Goal: Task Accomplishment & Management: Use online tool/utility

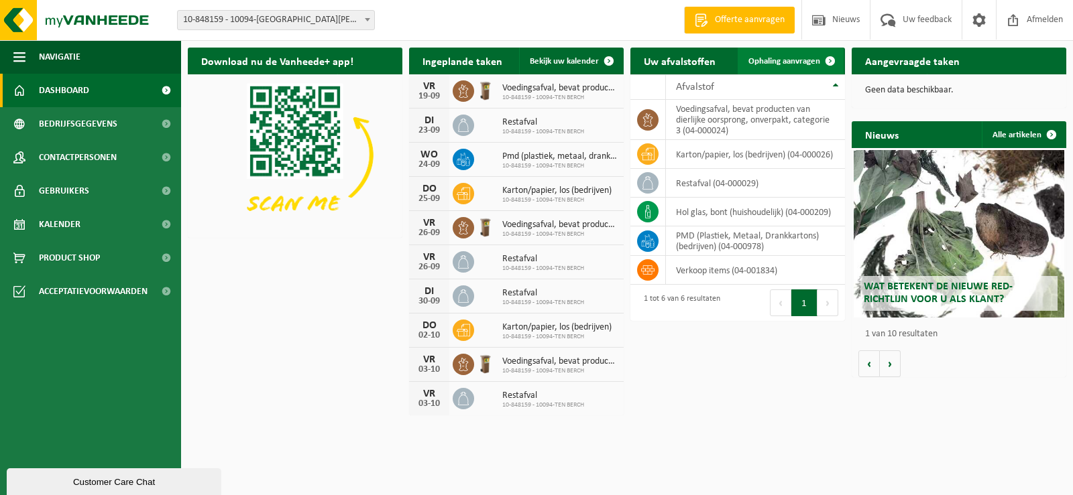
click at [787, 58] on span "Ophaling aanvragen" at bounding box center [784, 61] width 72 height 9
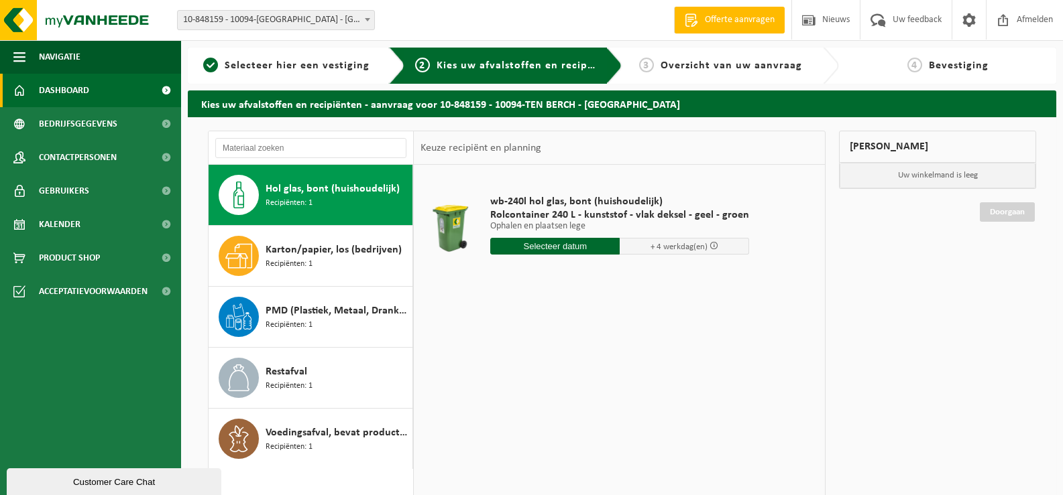
click at [75, 81] on span "Dashboard" at bounding box center [64, 91] width 50 height 34
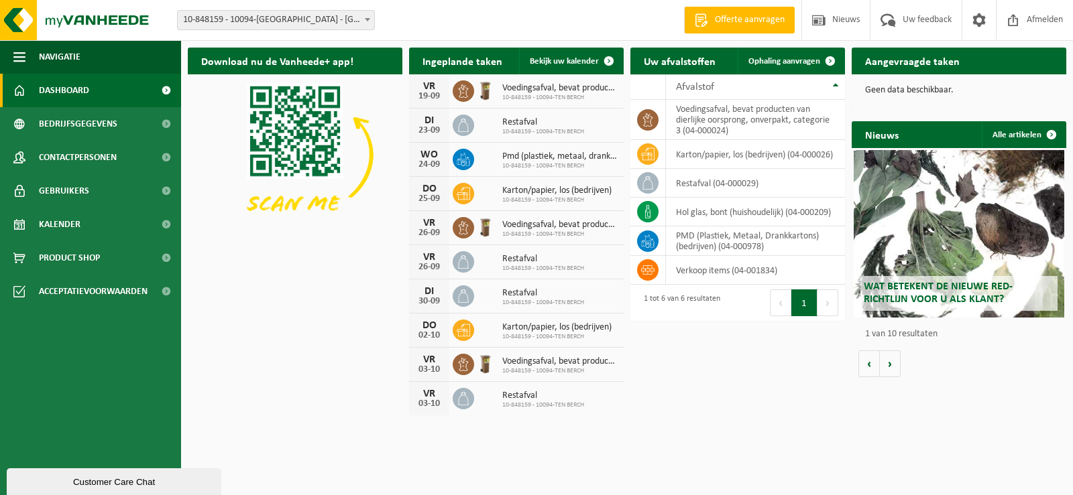
click at [782, 353] on div "Download nu de Vanheede+ app! Verberg Ingeplande taken Bekijk uw kalender [DATE…" at bounding box center [626, 231] width 885 height 381
